Goal: Information Seeking & Learning: Learn about a topic

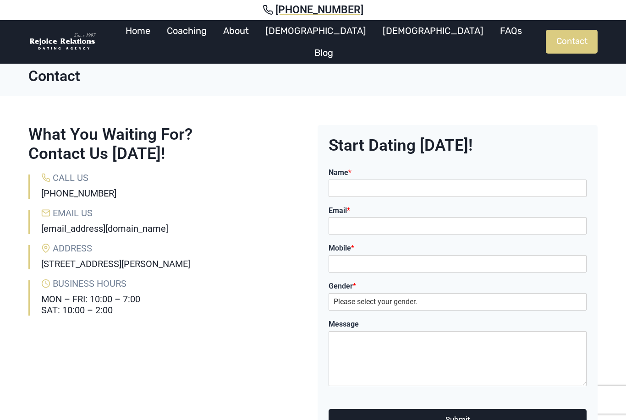
click at [96, 42] on img at bounding box center [62, 42] width 69 height 19
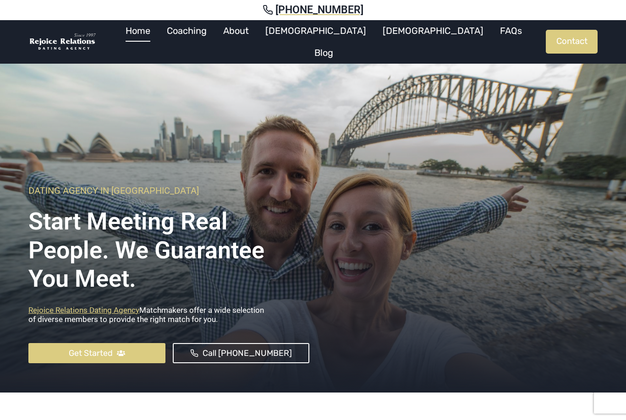
click at [215, 31] on link "Coaching" at bounding box center [187, 31] width 56 height 22
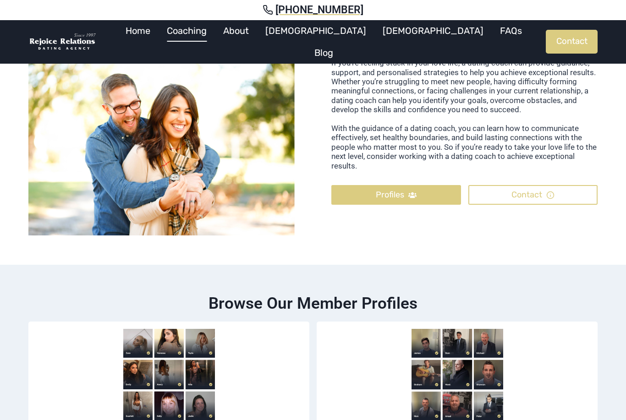
scroll to position [392, 0]
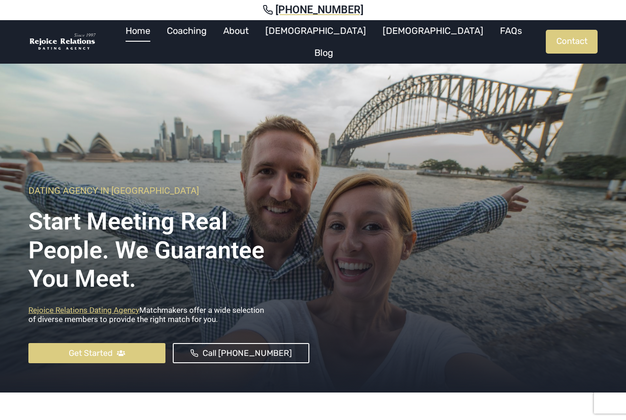
click at [257, 32] on link "About" at bounding box center [236, 31] width 42 height 22
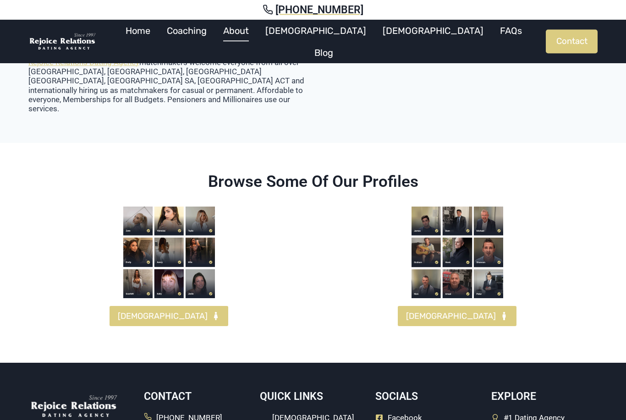
scroll to position [976, 0]
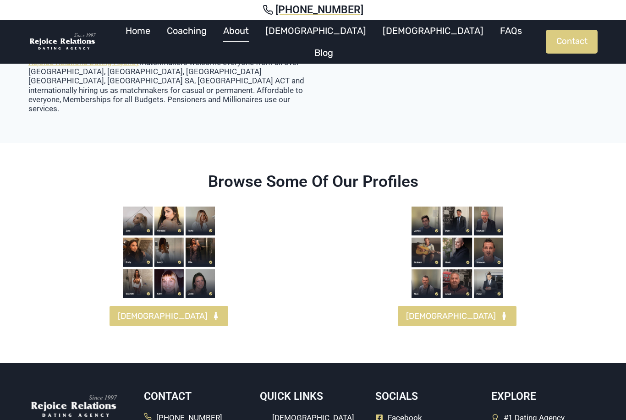
click at [194, 307] on link "FEMALES" at bounding box center [169, 316] width 119 height 20
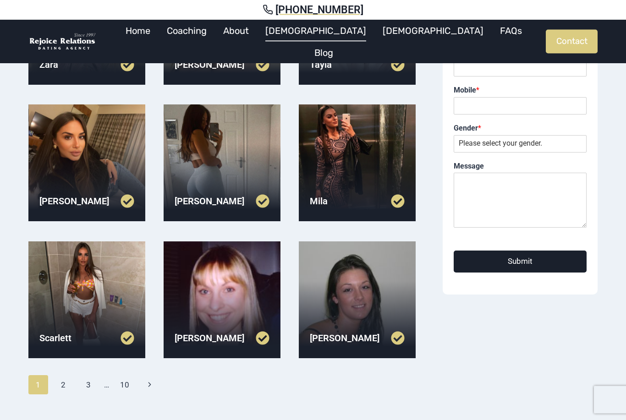
scroll to position [225, 0]
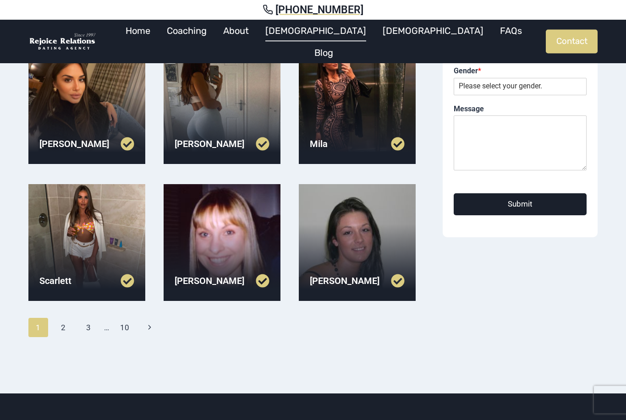
click at [66, 329] on link "2" at bounding box center [64, 327] width 20 height 19
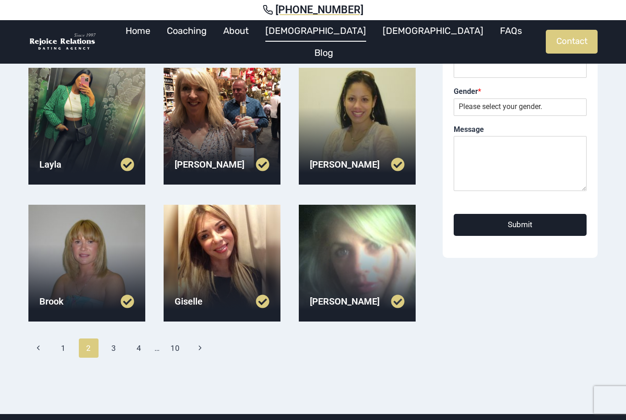
scroll to position [208, 0]
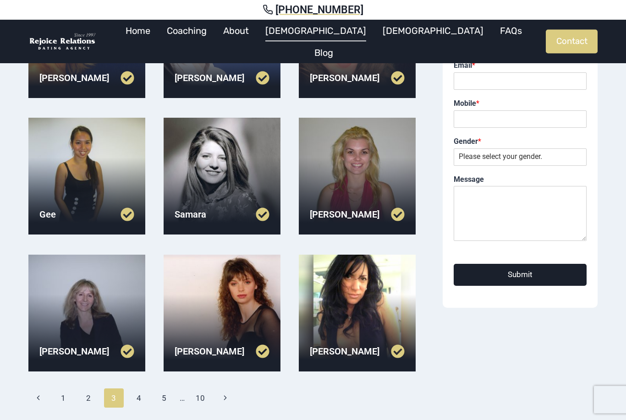
scroll to position [156, 0]
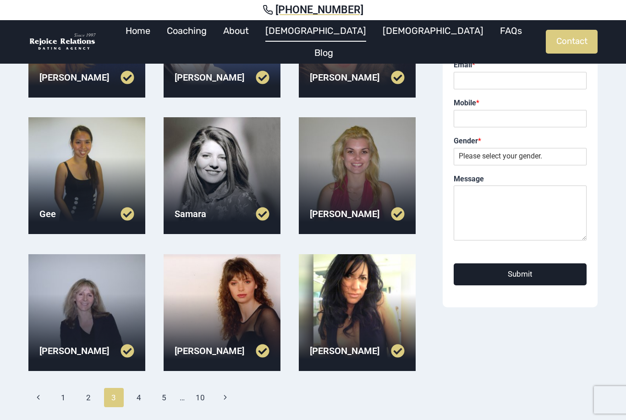
click at [139, 399] on link "4" at bounding box center [139, 397] width 20 height 19
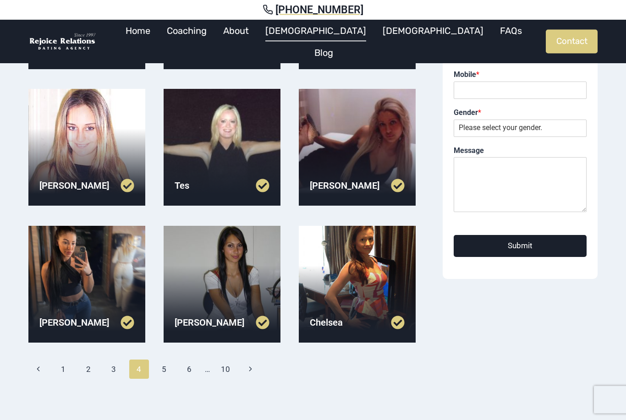
scroll to position [209, 0]
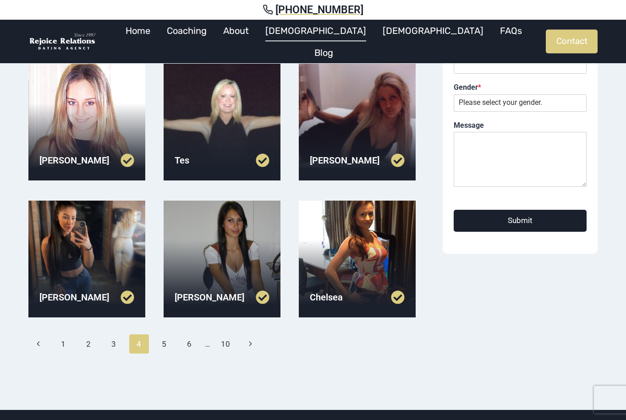
click at [166, 347] on link "5" at bounding box center [164, 344] width 20 height 19
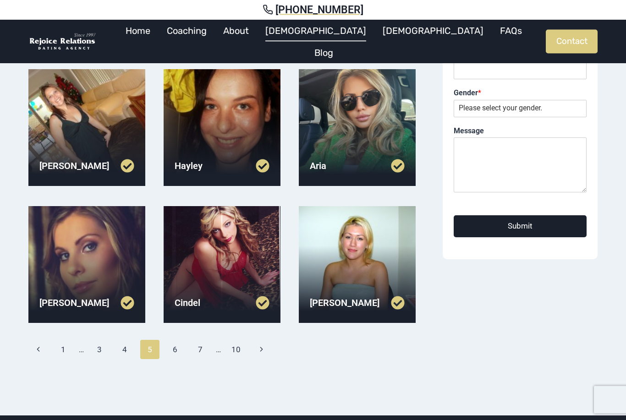
scroll to position [204, 0]
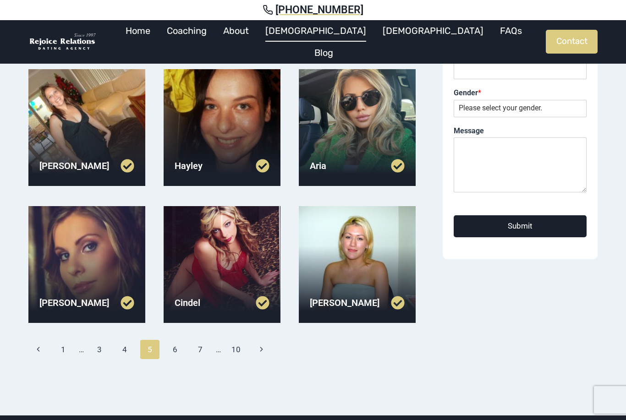
click at [178, 357] on link "6" at bounding box center [175, 349] width 20 height 19
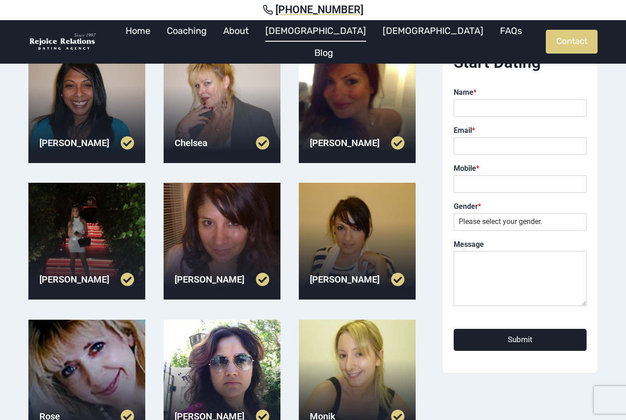
scroll to position [170, 0]
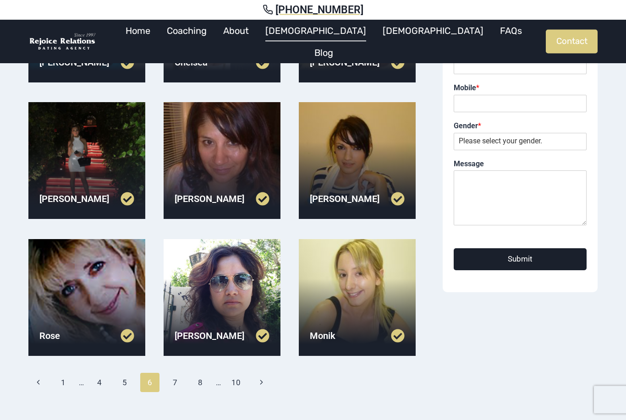
click at [182, 391] on link "7" at bounding box center [175, 382] width 20 height 19
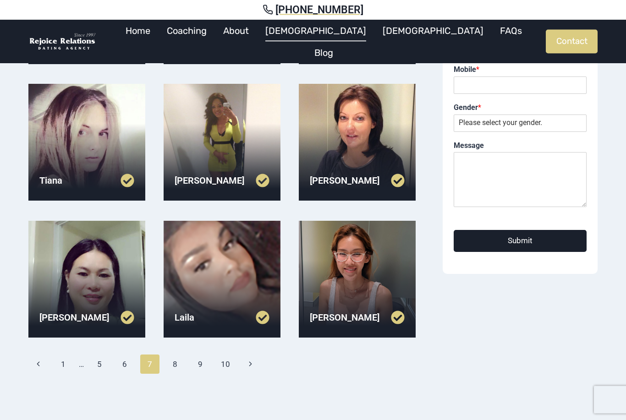
scroll to position [249, 0]
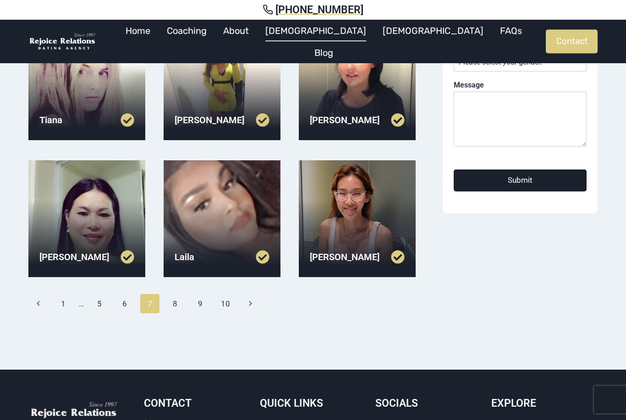
click at [129, 301] on link "6" at bounding box center [125, 304] width 20 height 19
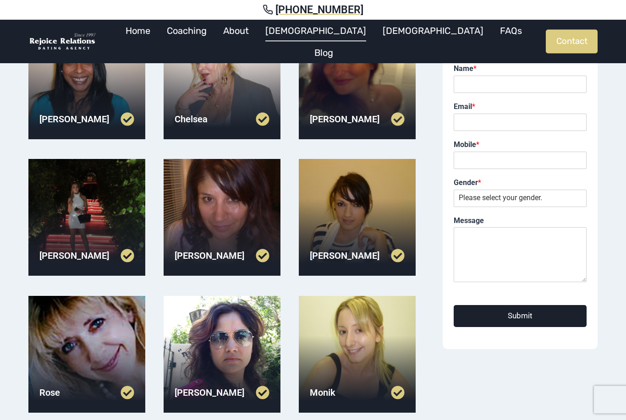
scroll to position [206, 0]
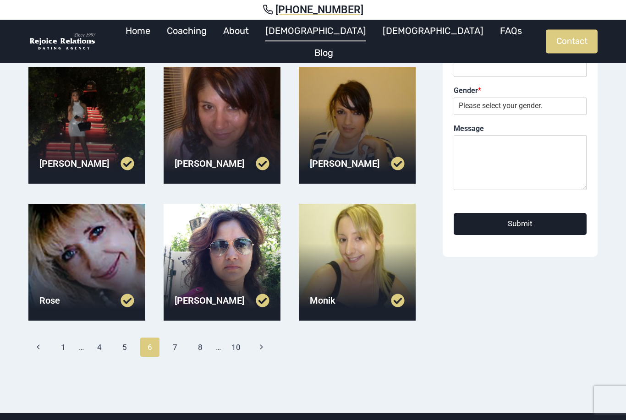
click at [175, 356] on link "7" at bounding box center [175, 347] width 20 height 19
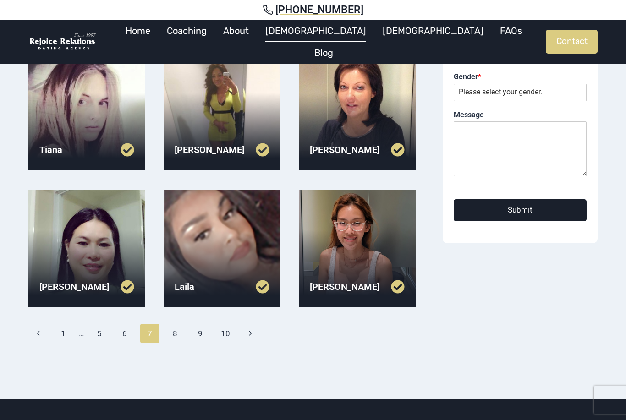
scroll to position [224, 0]
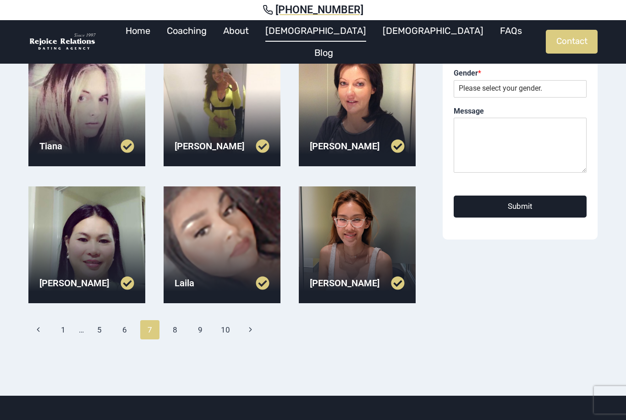
click at [180, 331] on link "8" at bounding box center [175, 329] width 20 height 19
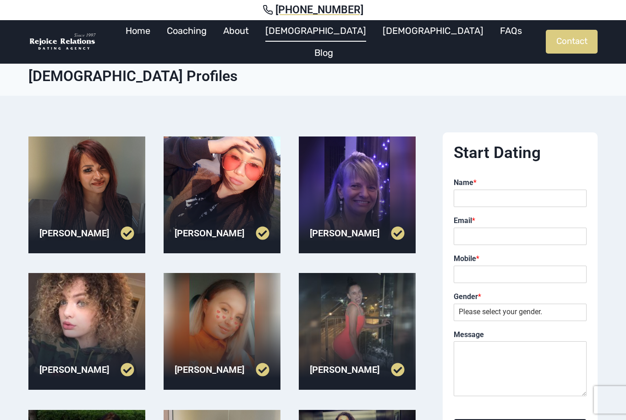
click at [103, 203] on div at bounding box center [86, 195] width 117 height 117
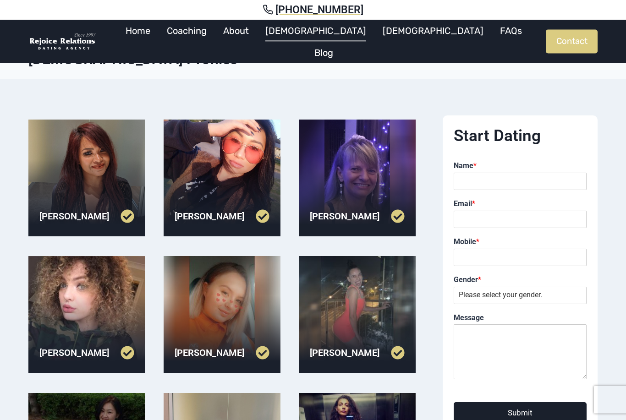
scroll to position [18, 0]
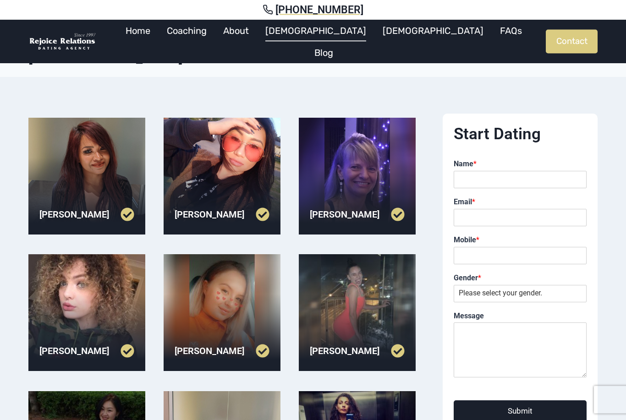
click at [253, 298] on div at bounding box center [222, 313] width 117 height 117
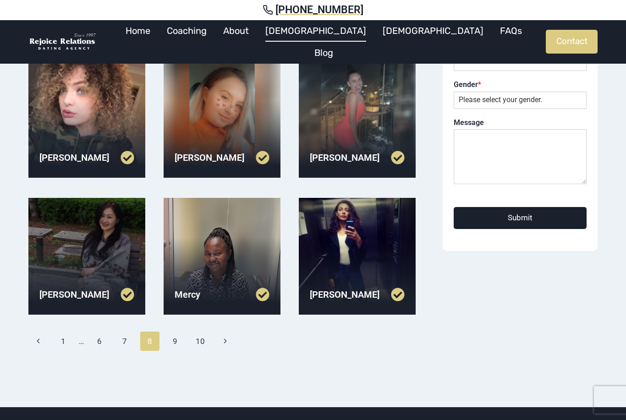
scroll to position [220, 0]
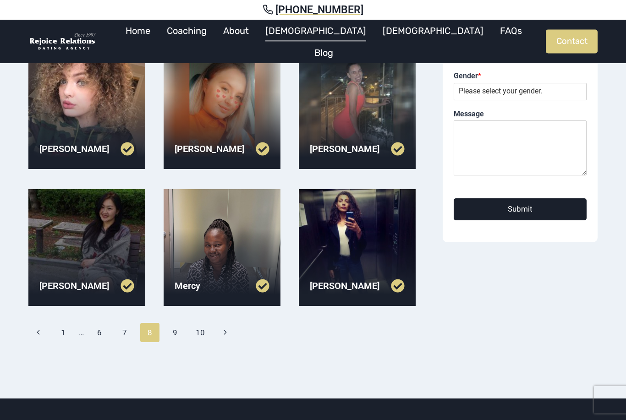
click at [125, 240] on div at bounding box center [86, 248] width 117 height 117
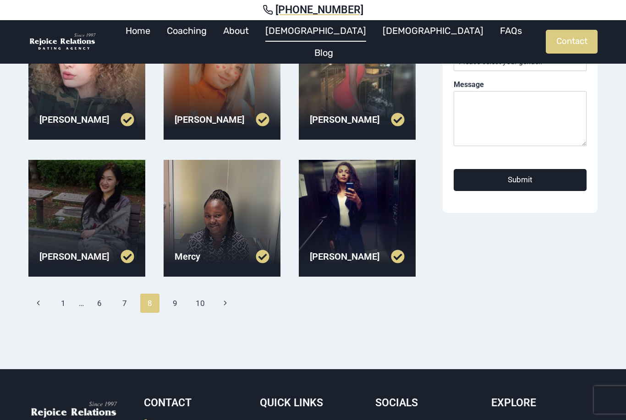
click at [171, 301] on link "9" at bounding box center [175, 303] width 20 height 19
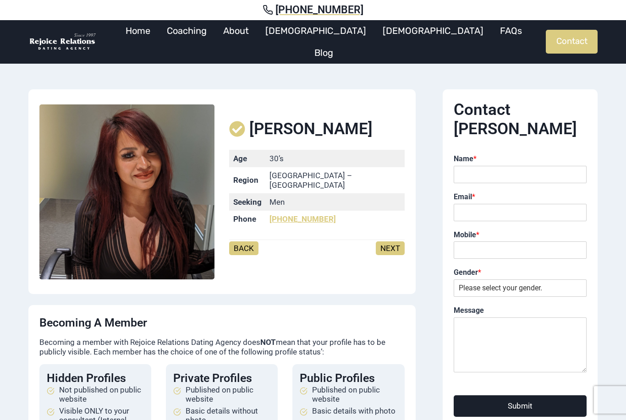
scroll to position [3, 0]
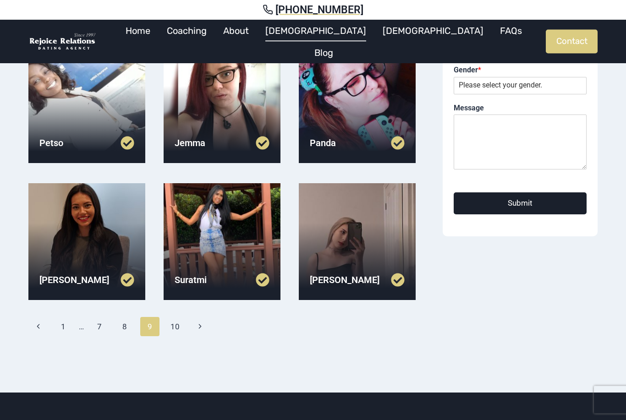
scroll to position [230, 0]
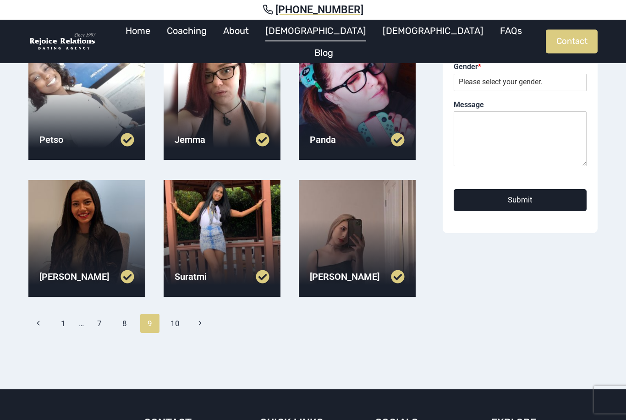
click at [95, 215] on div at bounding box center [86, 239] width 117 height 117
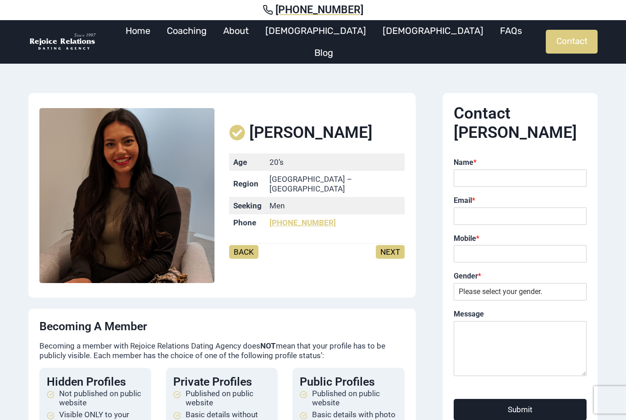
click at [395, 247] on link "NEXT" at bounding box center [390, 252] width 29 height 14
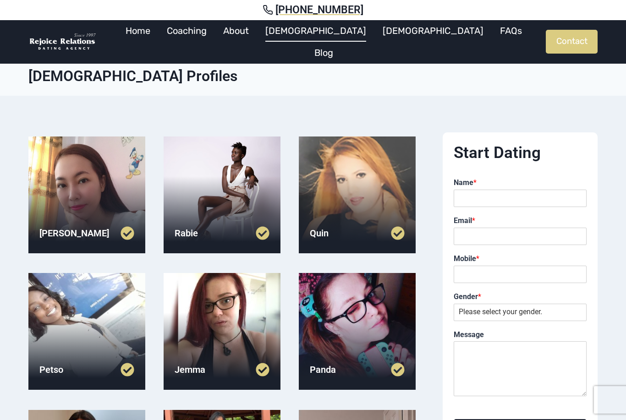
scroll to position [259, 0]
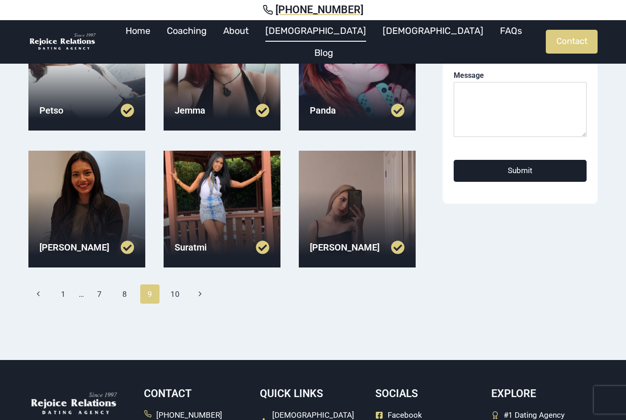
click at [182, 294] on link "10" at bounding box center [175, 294] width 20 height 19
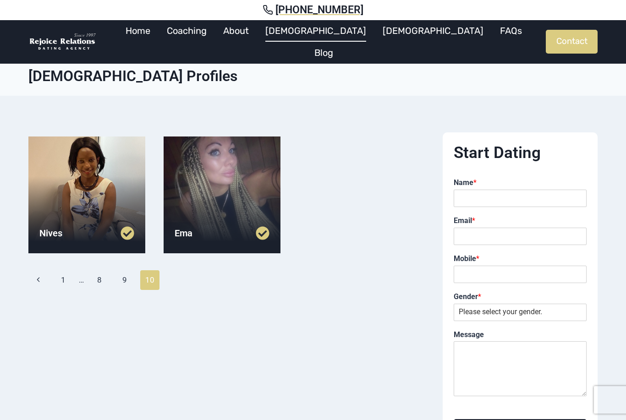
click at [69, 277] on link "1" at bounding box center [64, 279] width 20 height 19
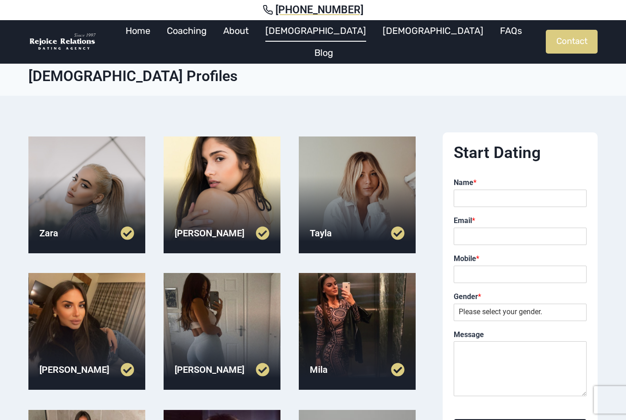
click at [241, 340] on div at bounding box center [222, 331] width 117 height 117
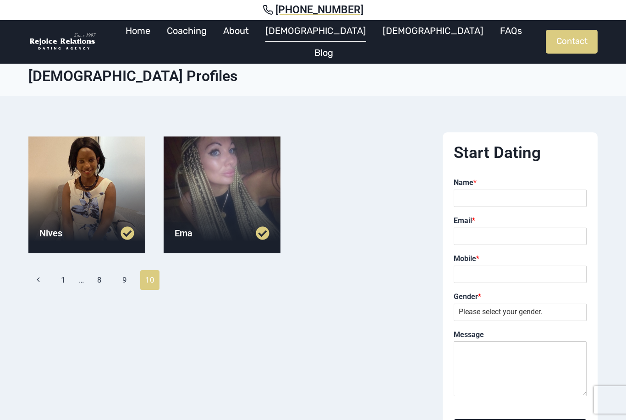
click at [159, 42] on link "Home" at bounding box center [137, 31] width 41 height 22
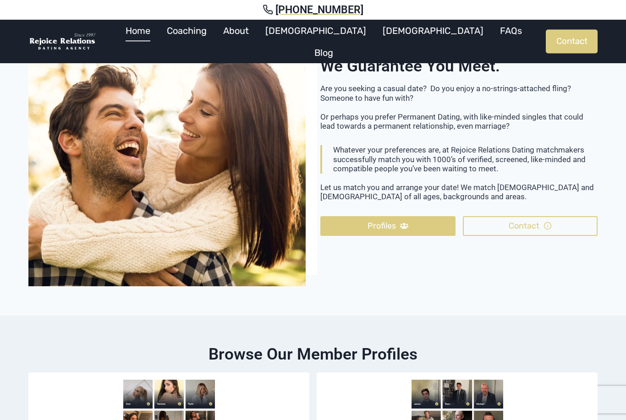
scroll to position [1771, 0]
